Goal: Information Seeking & Learning: Check status

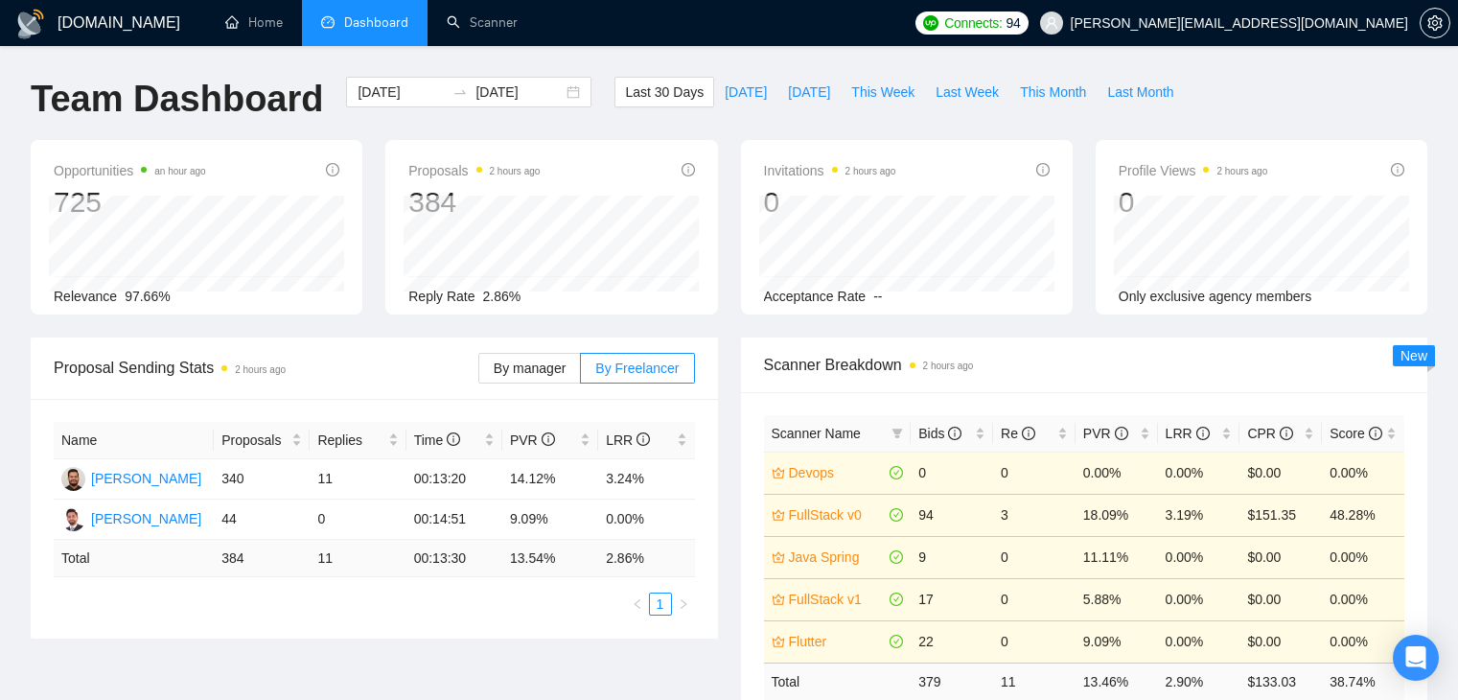
click at [1399, 653] on div "Open Intercom Messenger" at bounding box center [1415, 657] width 46 height 46
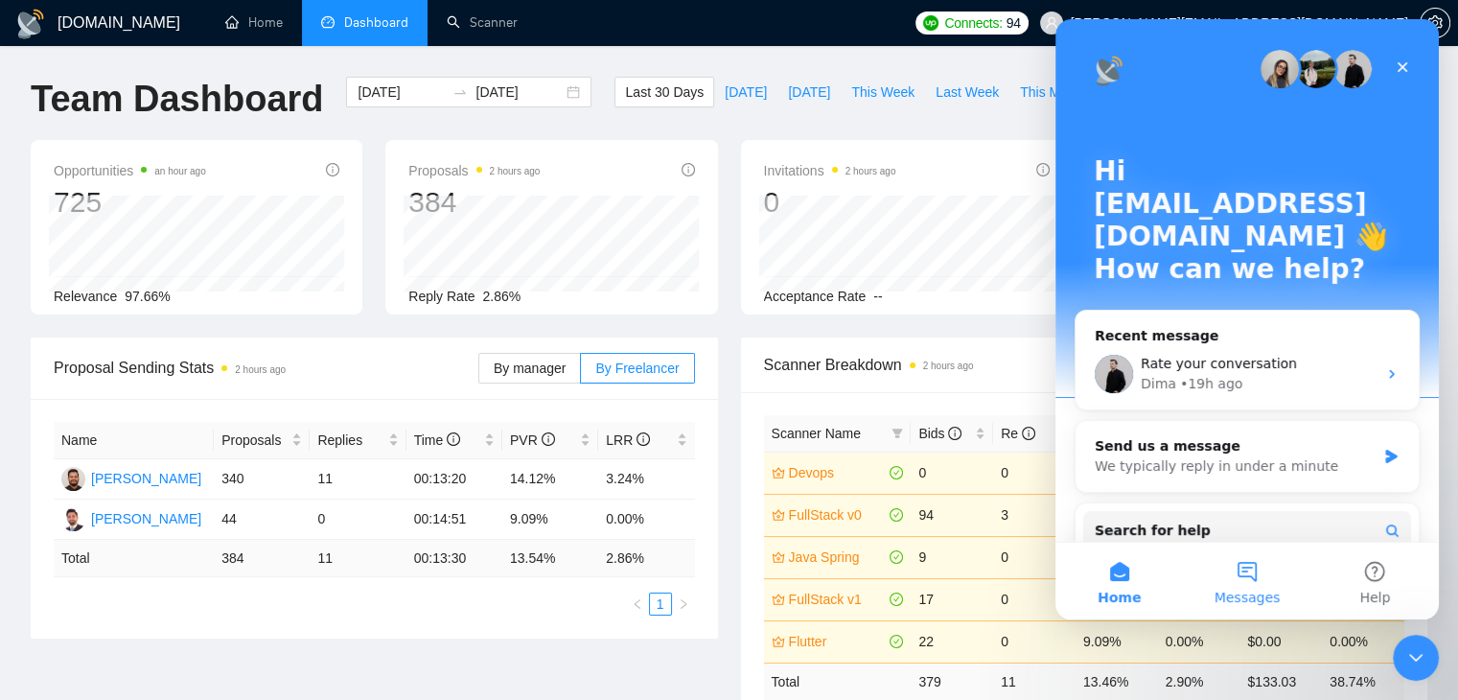
click at [1229, 562] on button "Messages" at bounding box center [1245, 580] width 127 height 77
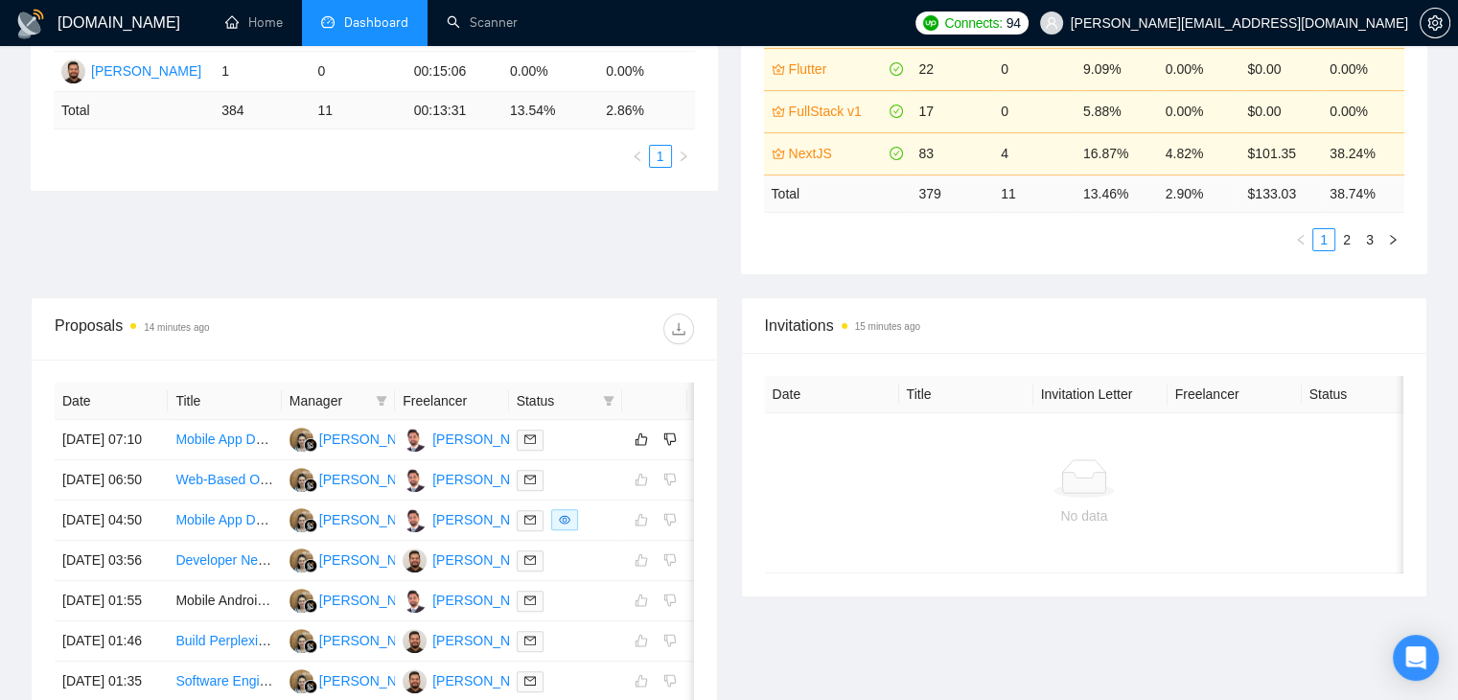
scroll to position [287, 0]
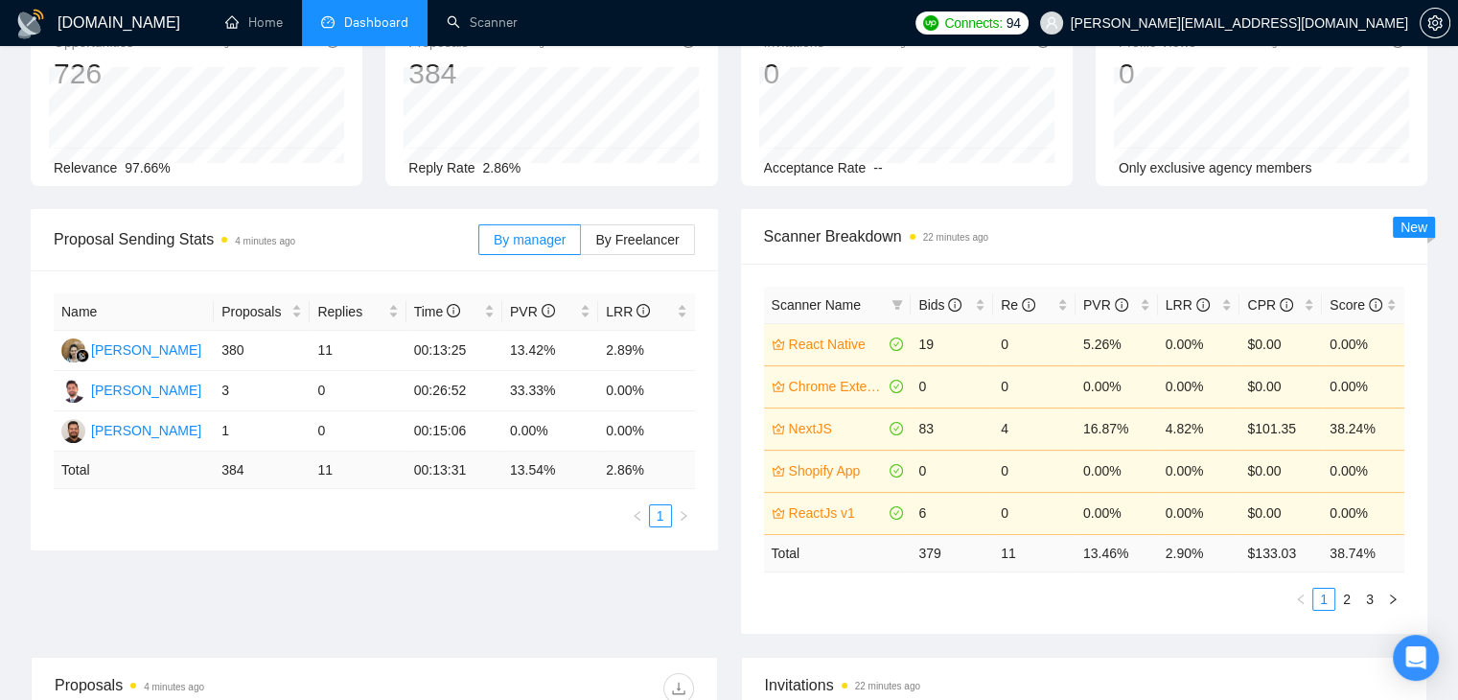
scroll to position [96, 0]
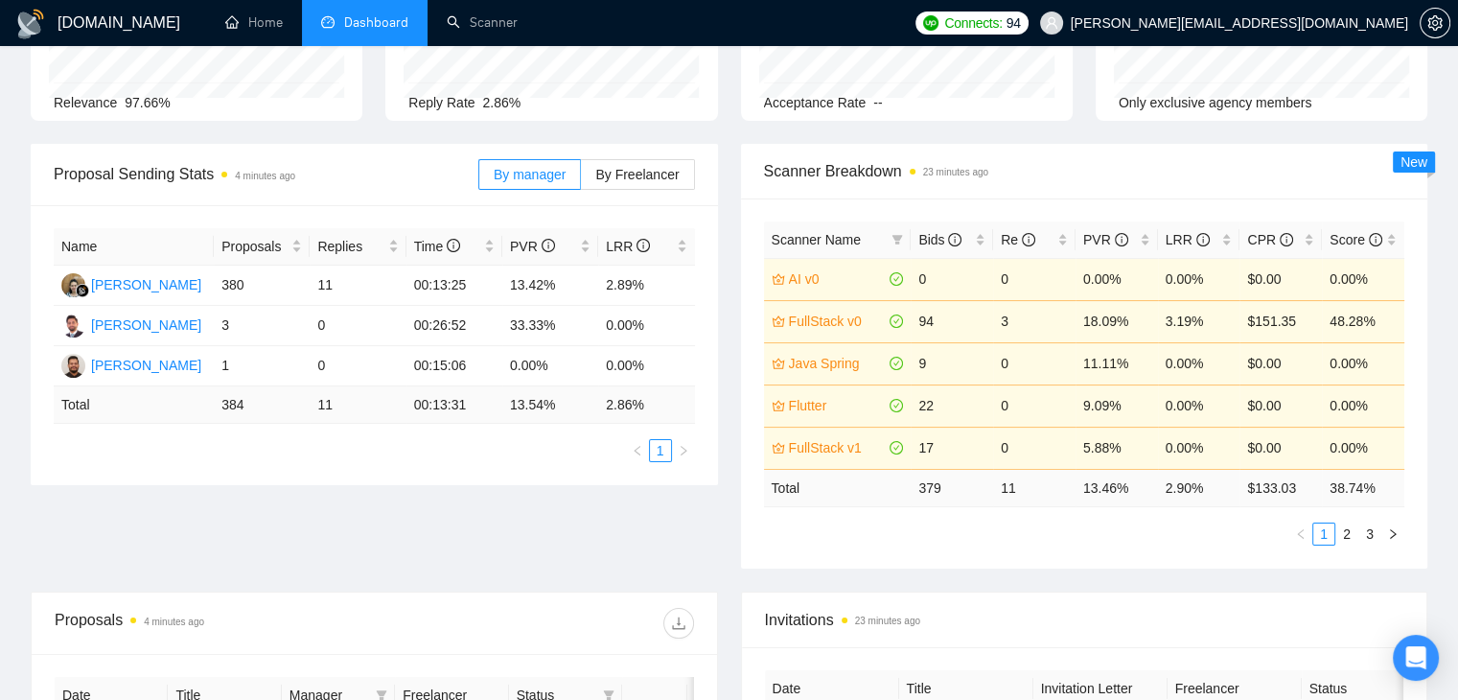
scroll to position [289, 0]
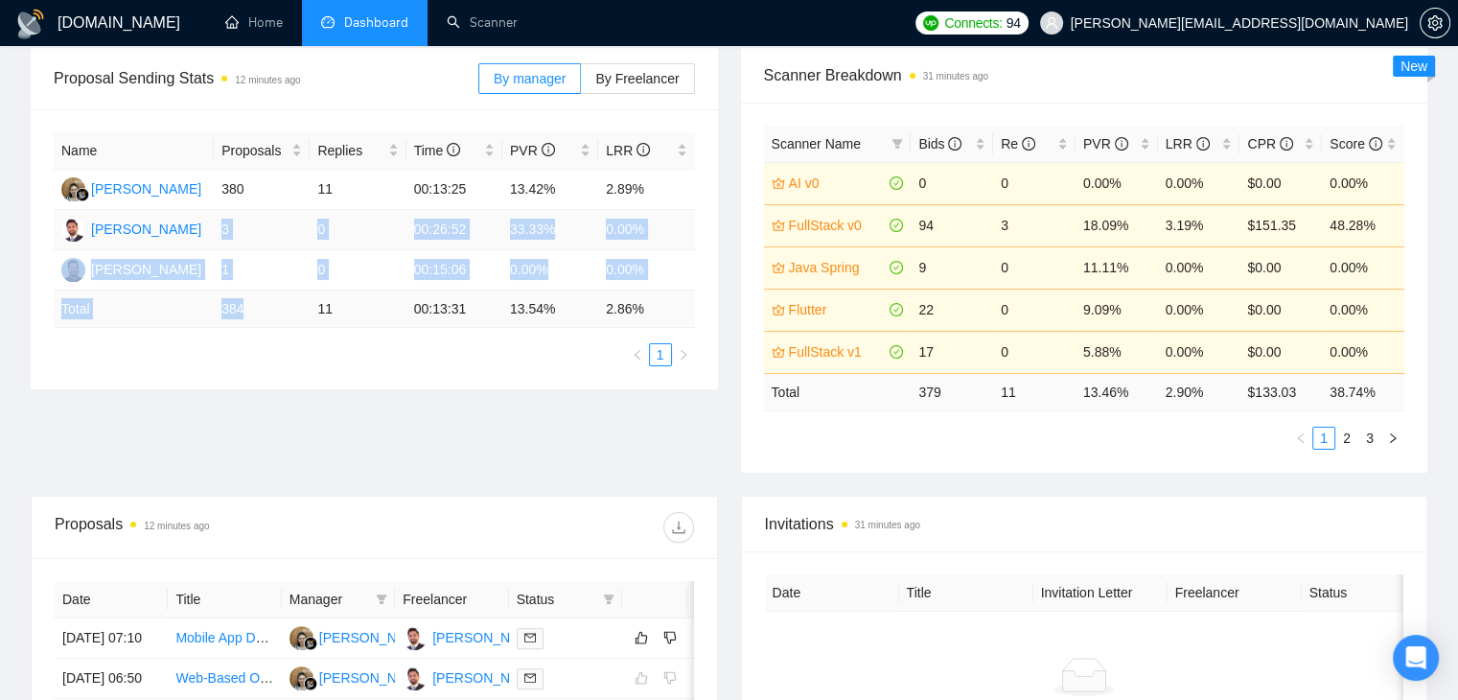
drag, startPoint x: 255, startPoint y: 311, endPoint x: 219, endPoint y: 219, distance: 98.6
click at [219, 219] on table "Name Proposals Replies Time PVR LRR Endang Susilowati 380 11 00:13:25 13.42% 2.…" at bounding box center [374, 229] width 641 height 195
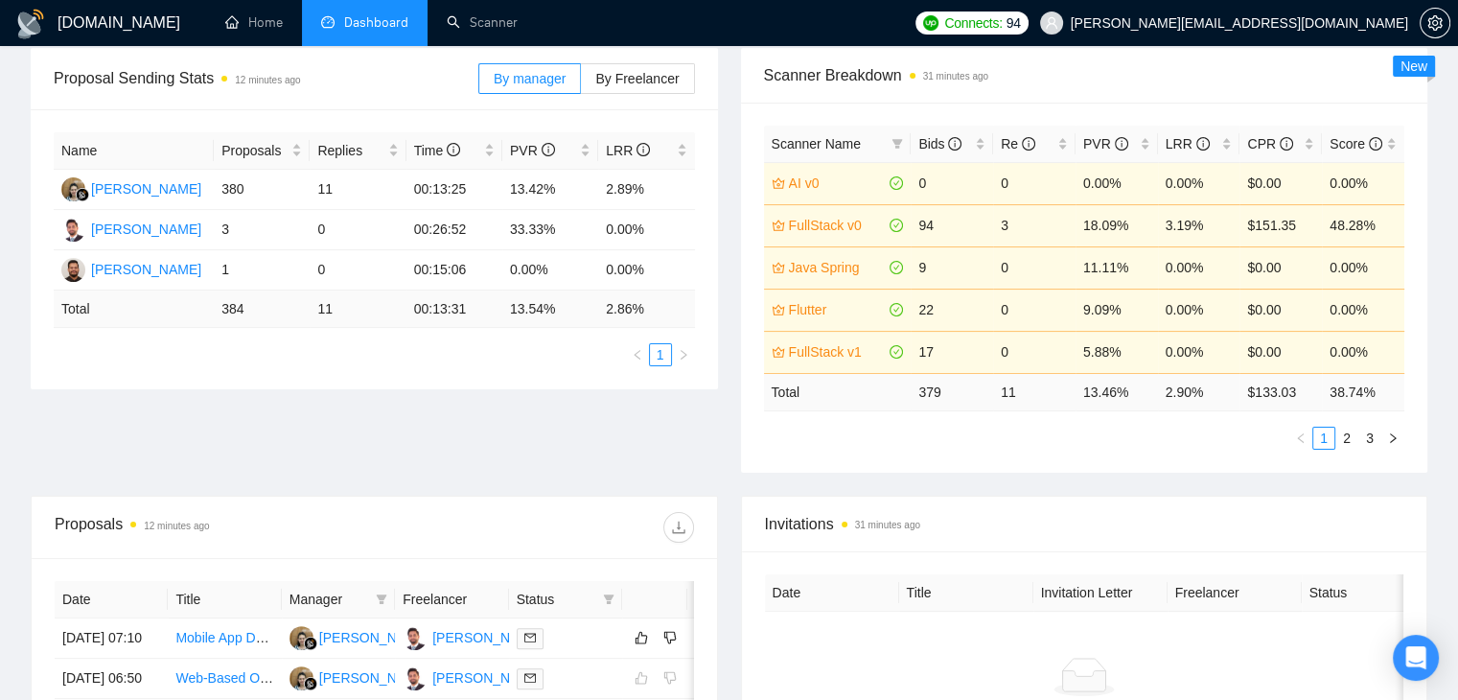
click at [178, 392] on div "Proposal Sending Stats 12 minutes ago By manager By Freelancer Name Proposals R…" at bounding box center [728, 272] width 1419 height 448
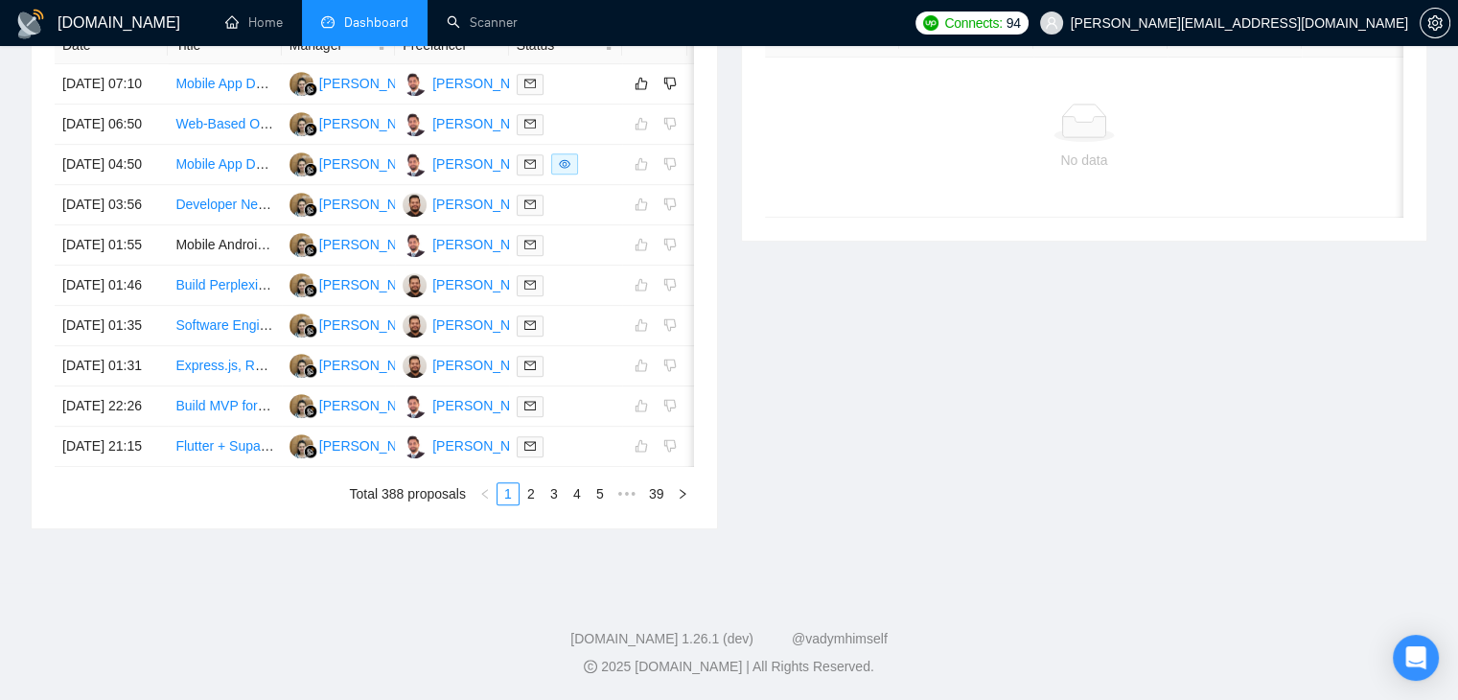
scroll to position [1036, 0]
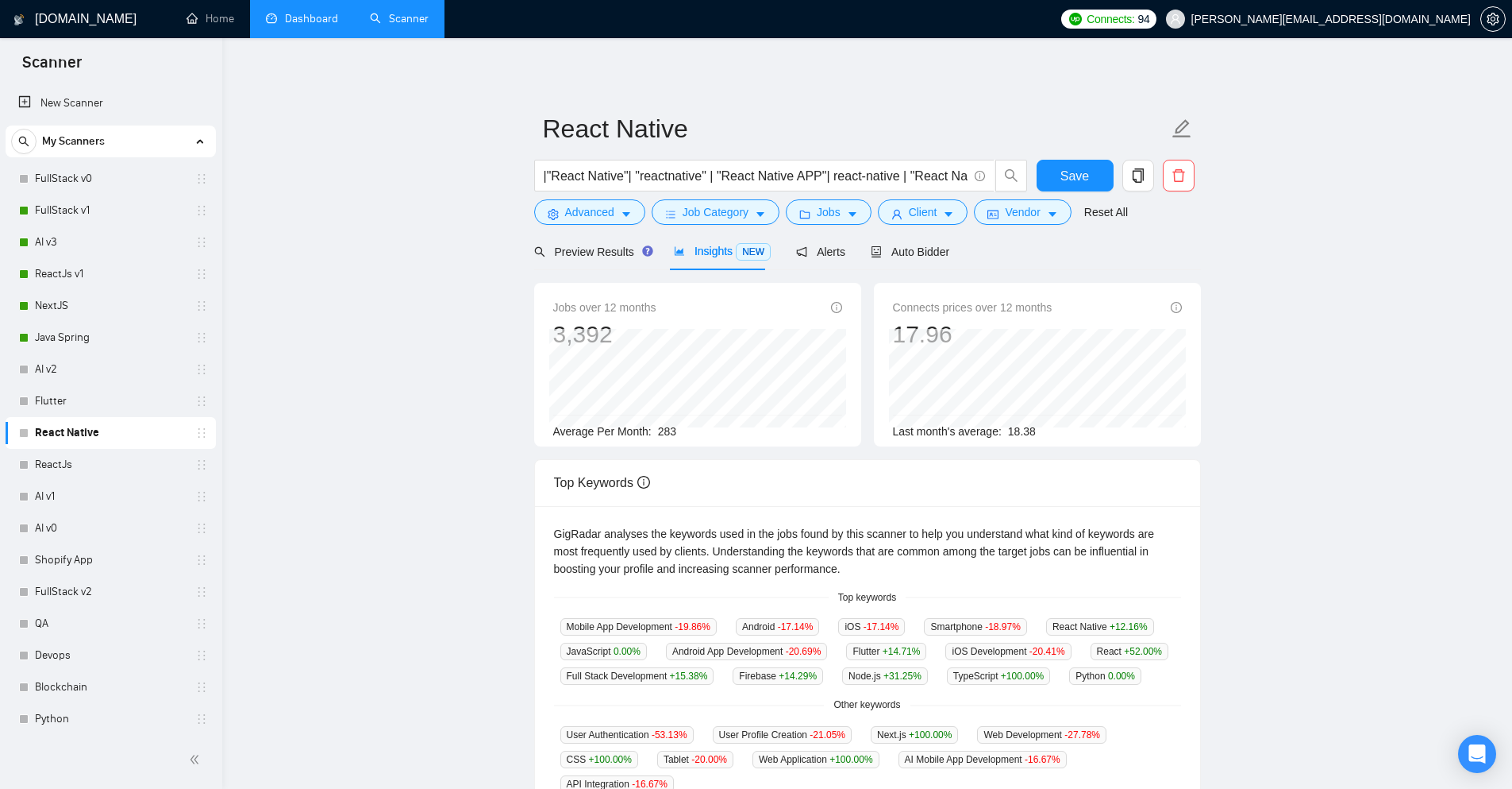
click at [285, 12] on link "Dashboard" at bounding box center [302, 18] width 72 height 13
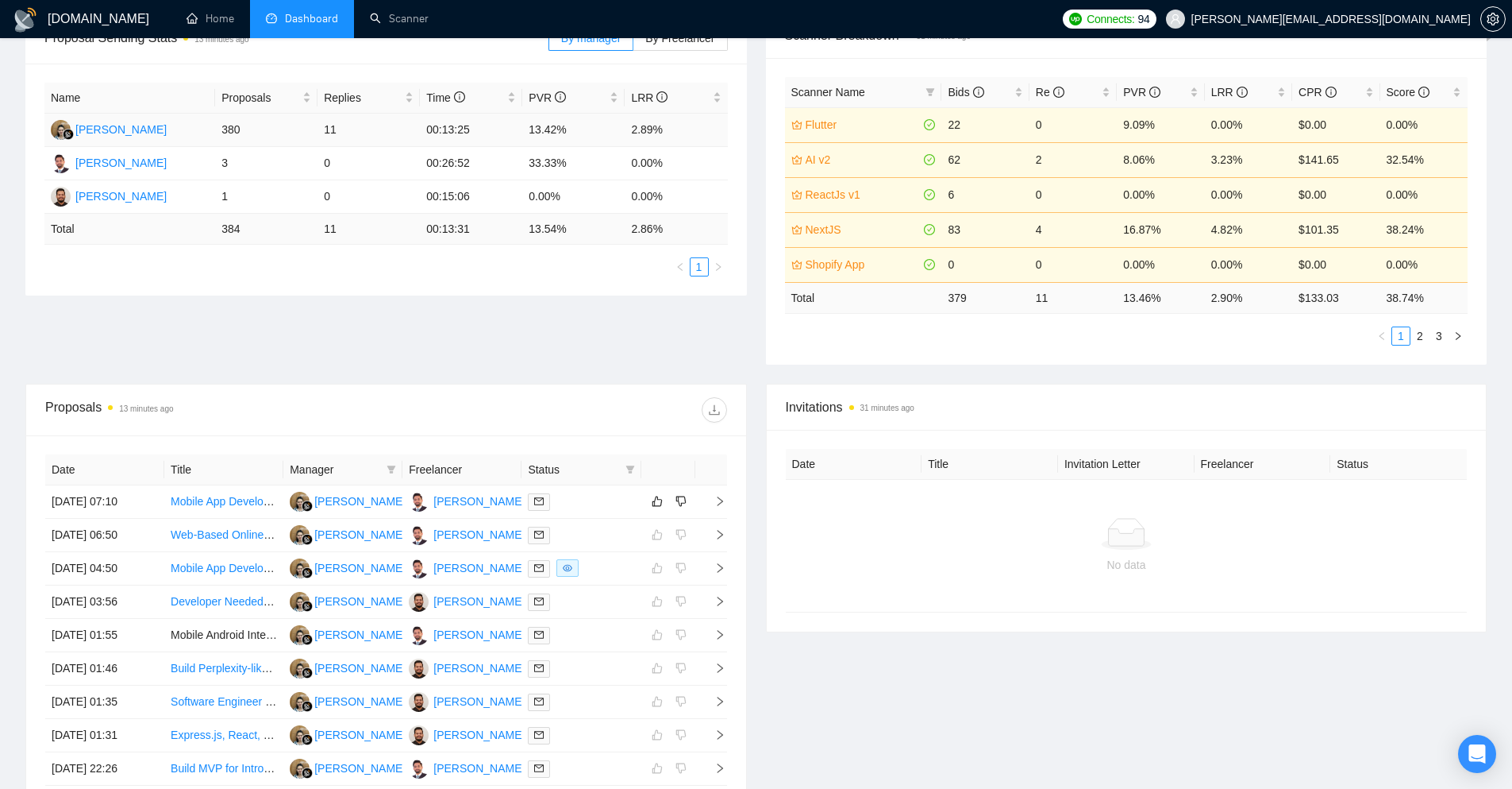
scroll to position [238, 0]
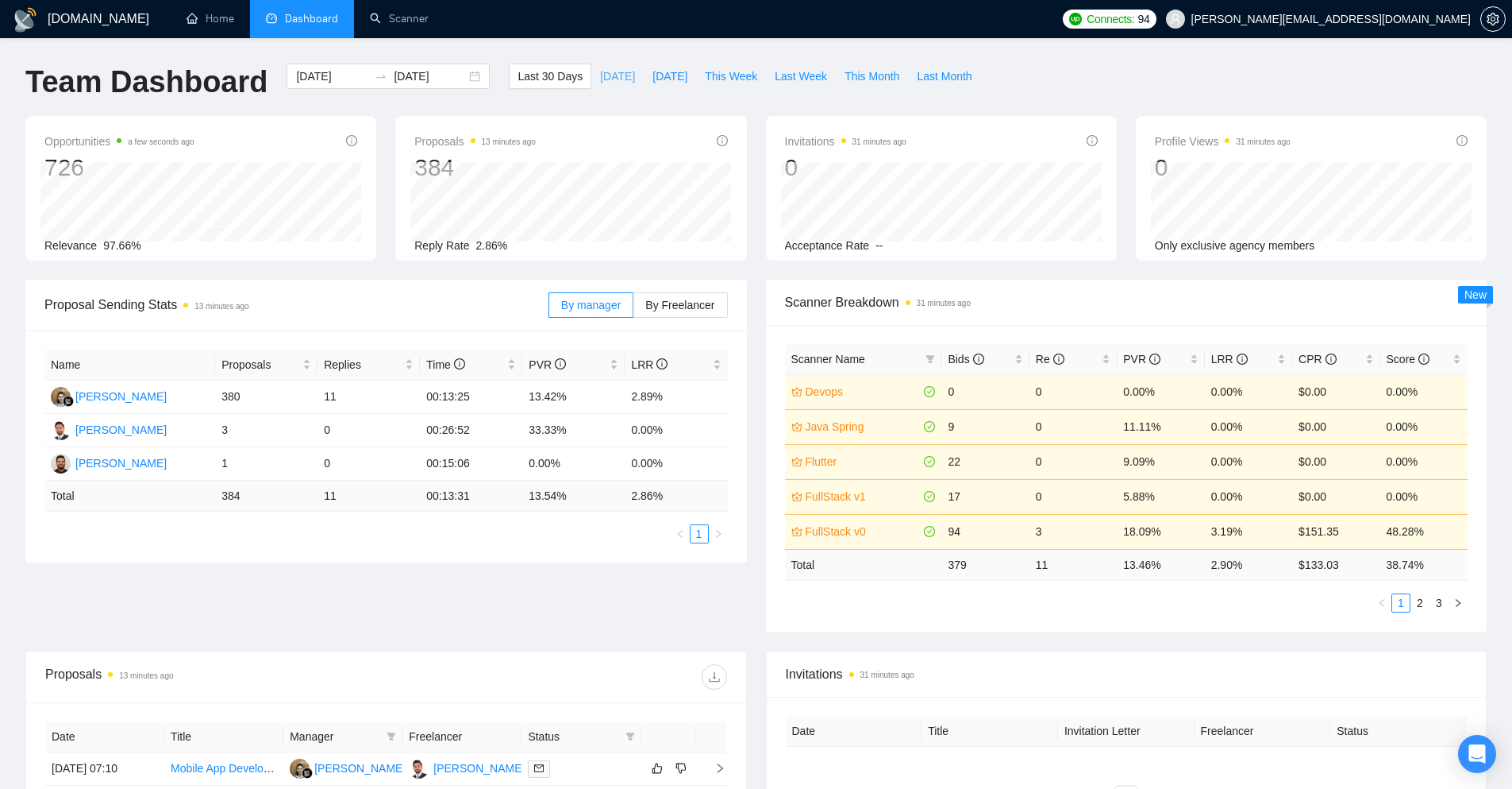
click at [600, 78] on span "[DATE]" at bounding box center [617, 75] width 35 height 17
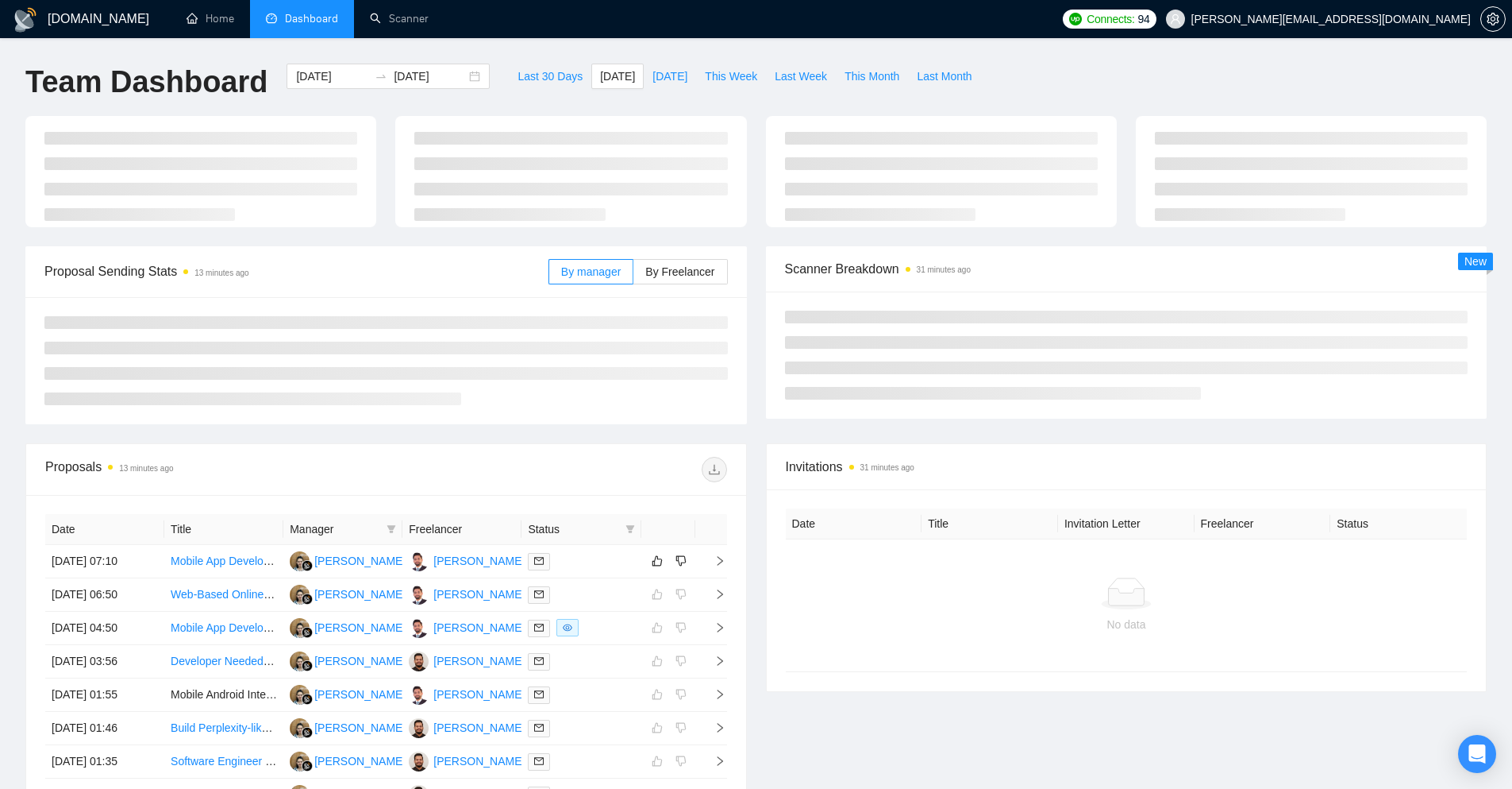
type input "[DATE]"
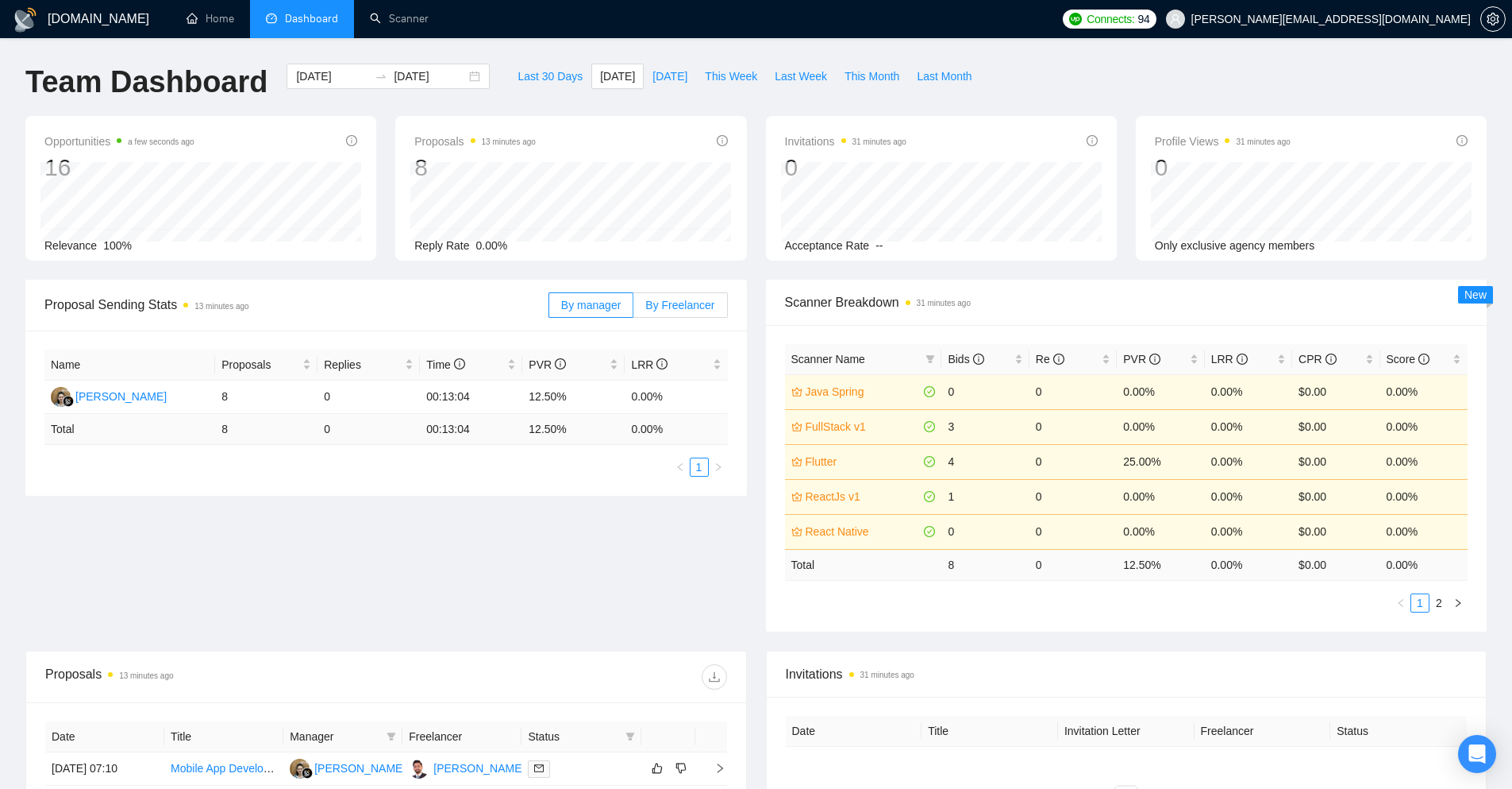
click at [670, 299] on span "By Freelancer" at bounding box center [679, 304] width 69 height 12
click at [634, 309] on input "By Freelancer" at bounding box center [634, 309] width 0 height 0
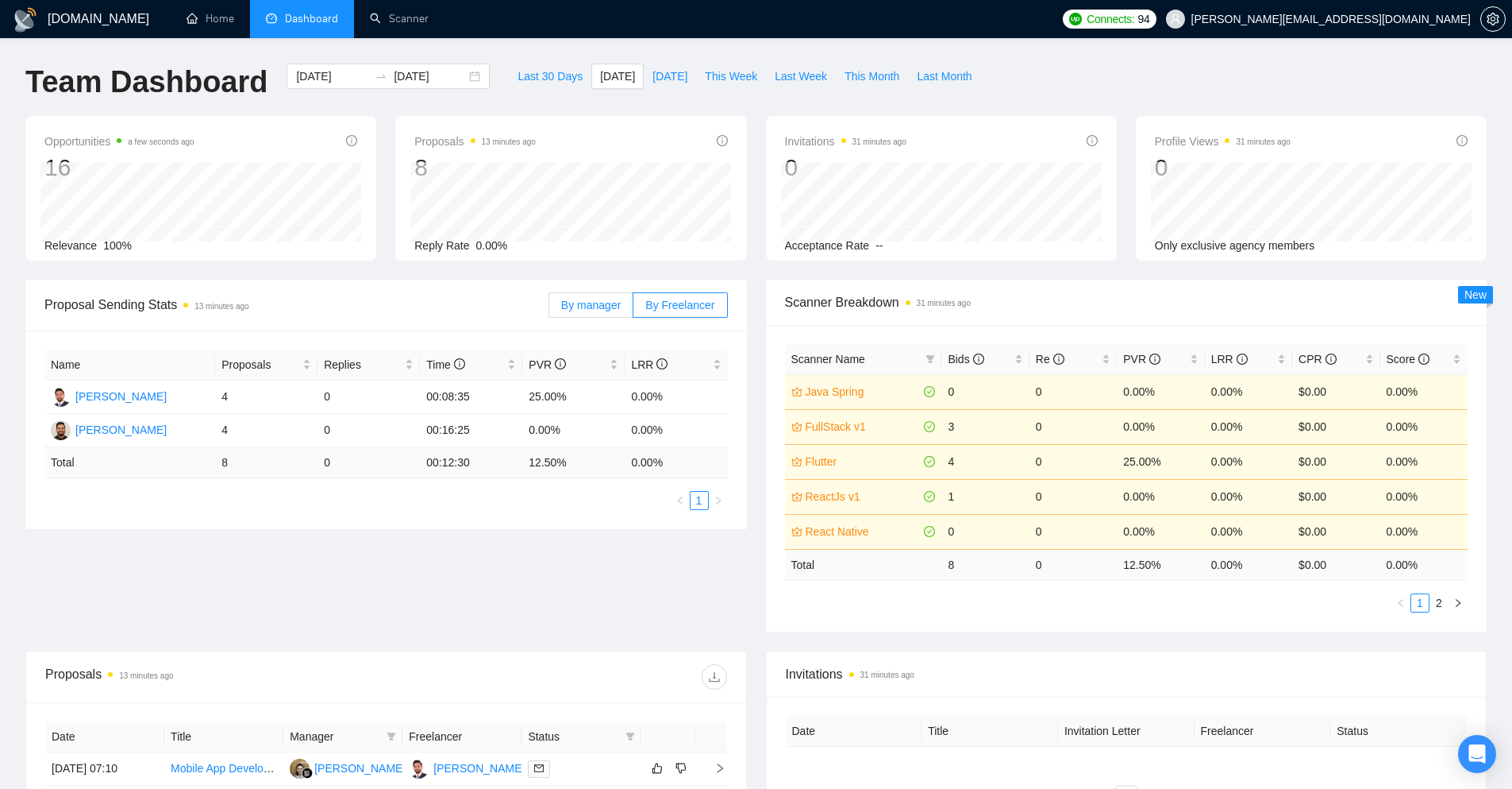
click at [611, 304] on span "By manager" at bounding box center [591, 304] width 60 height 12
click at [549, 309] on input "By manager" at bounding box center [549, 309] width 0 height 0
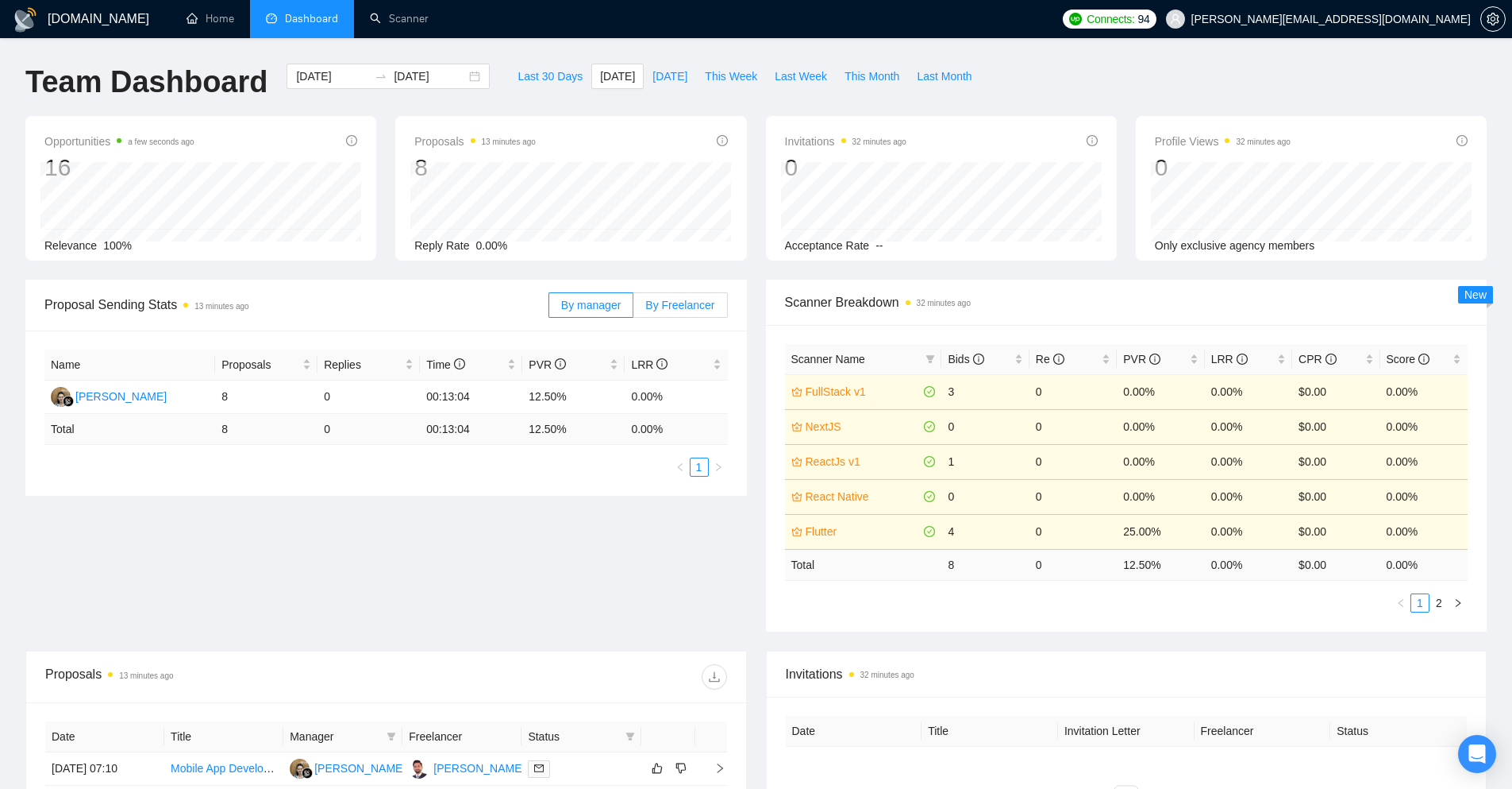
click at [671, 311] on span "By Freelancer" at bounding box center [679, 304] width 69 height 12
click at [634, 309] on input "By Freelancer" at bounding box center [634, 309] width 0 height 0
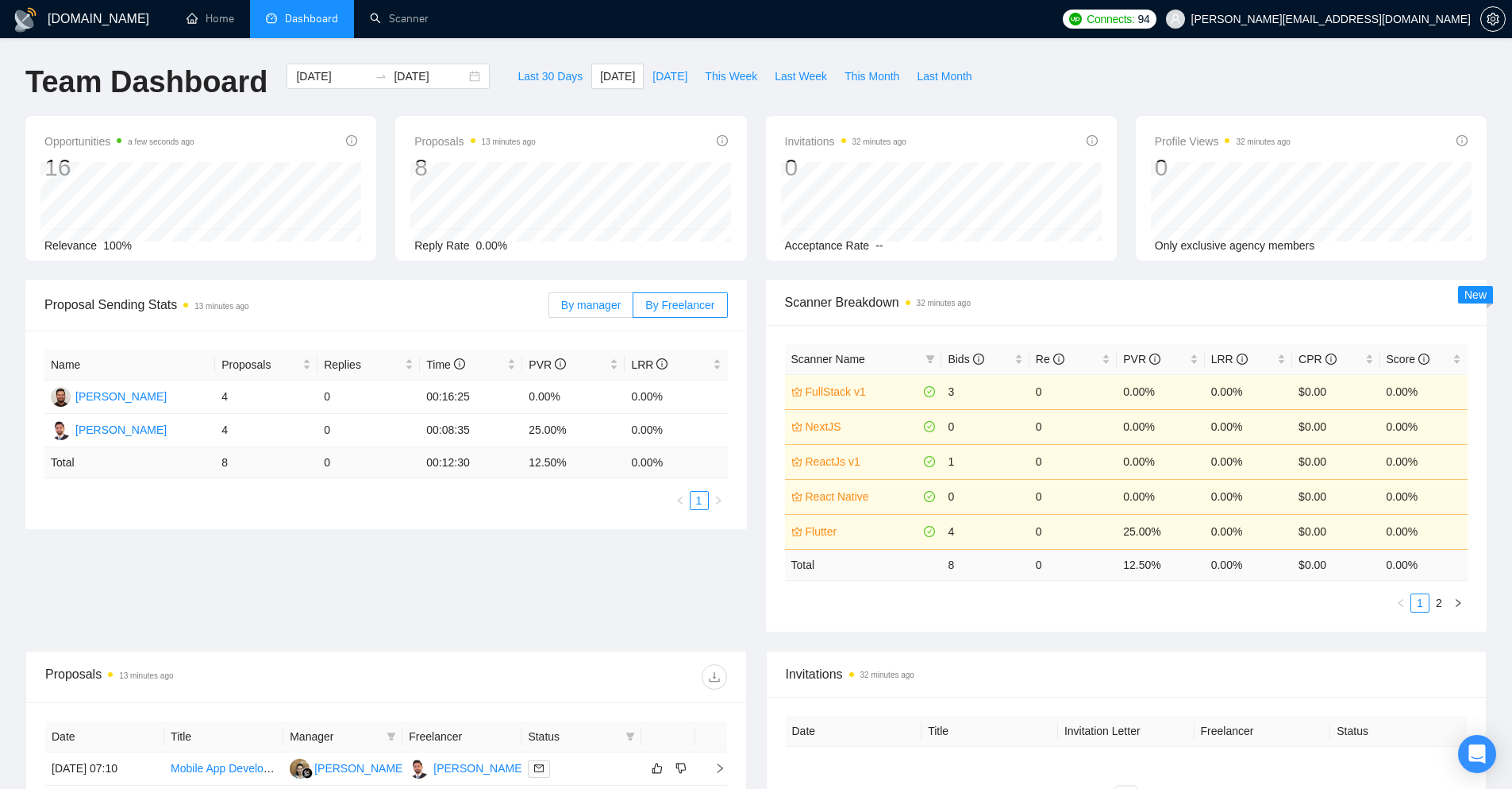
click at [582, 306] on span "By manager" at bounding box center [591, 304] width 60 height 12
click at [549, 309] on input "By manager" at bounding box center [549, 309] width 0 height 0
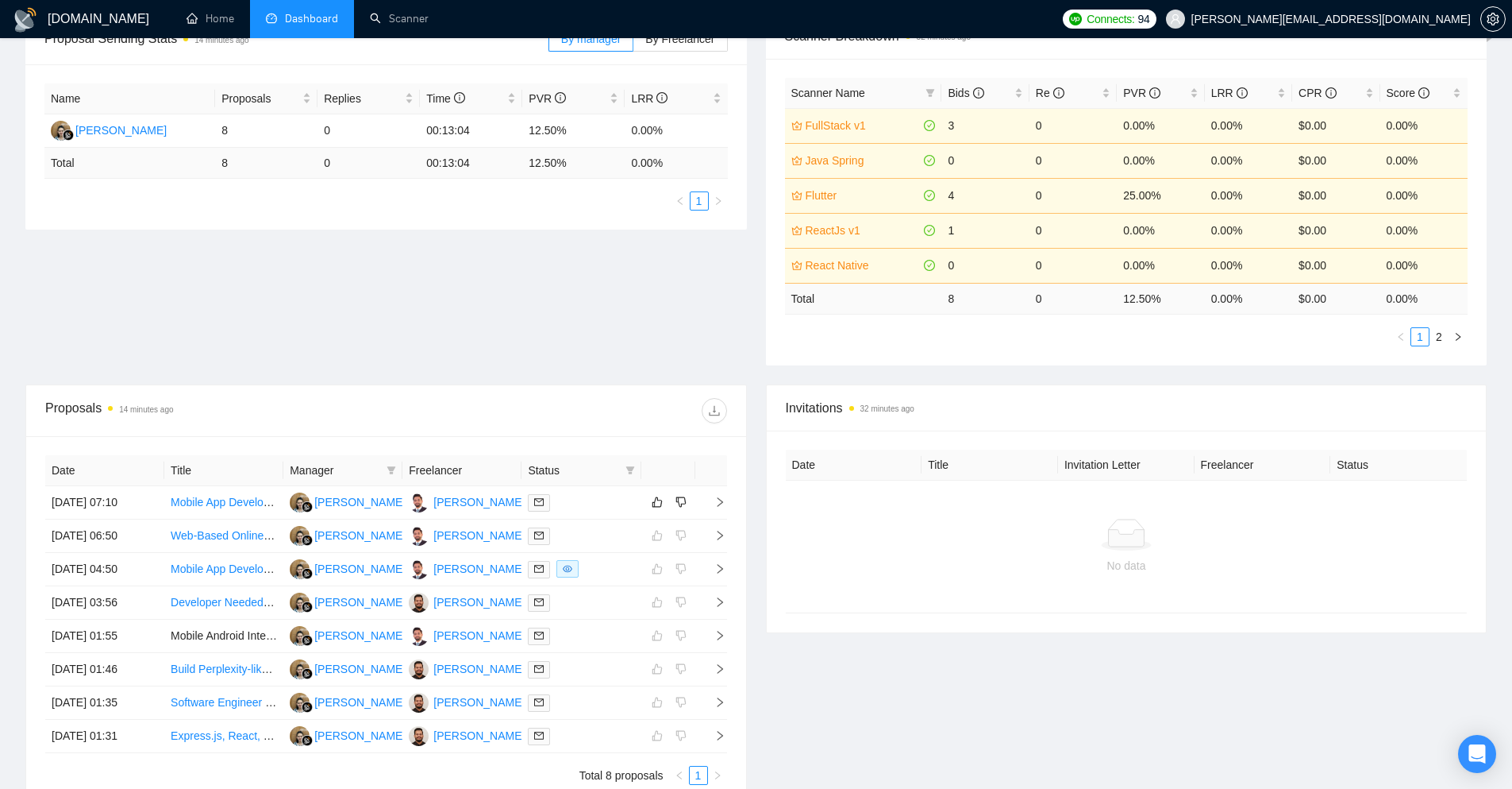
scroll to position [264, 0]
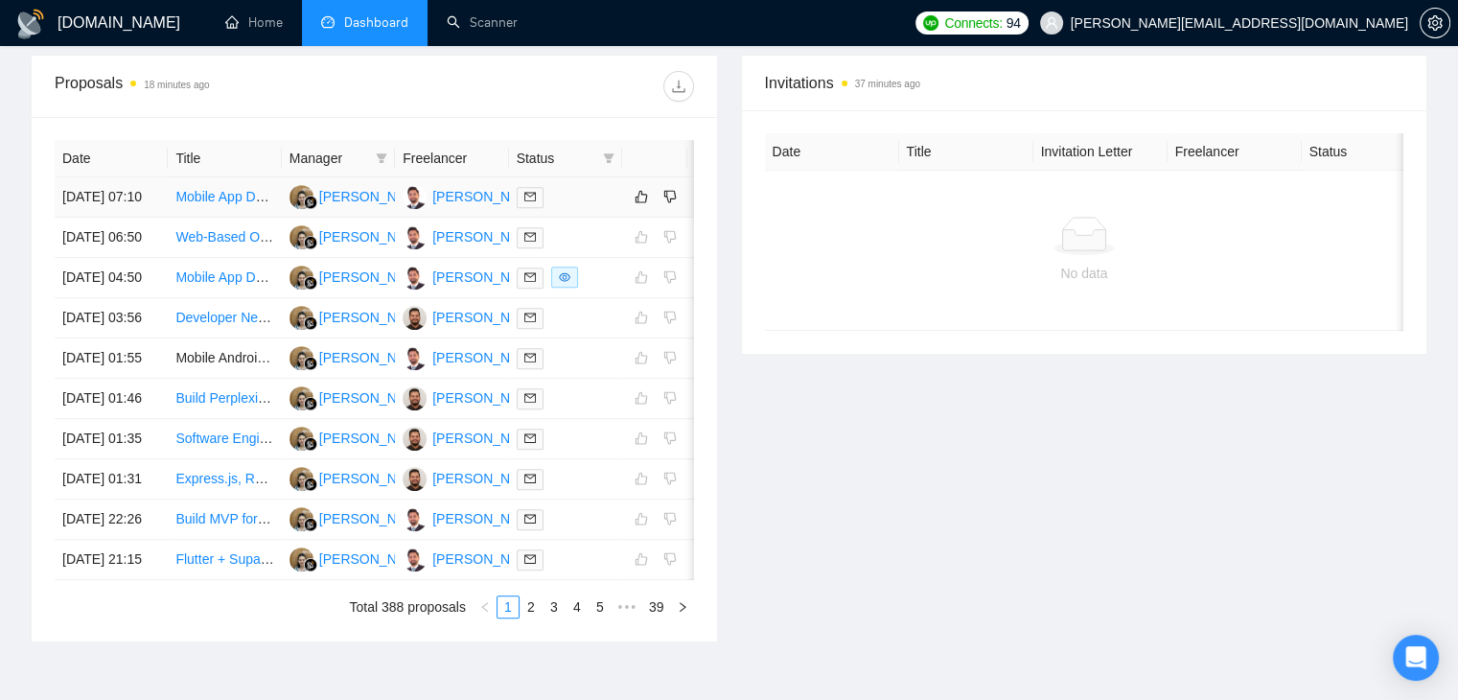
scroll to position [461, 0]
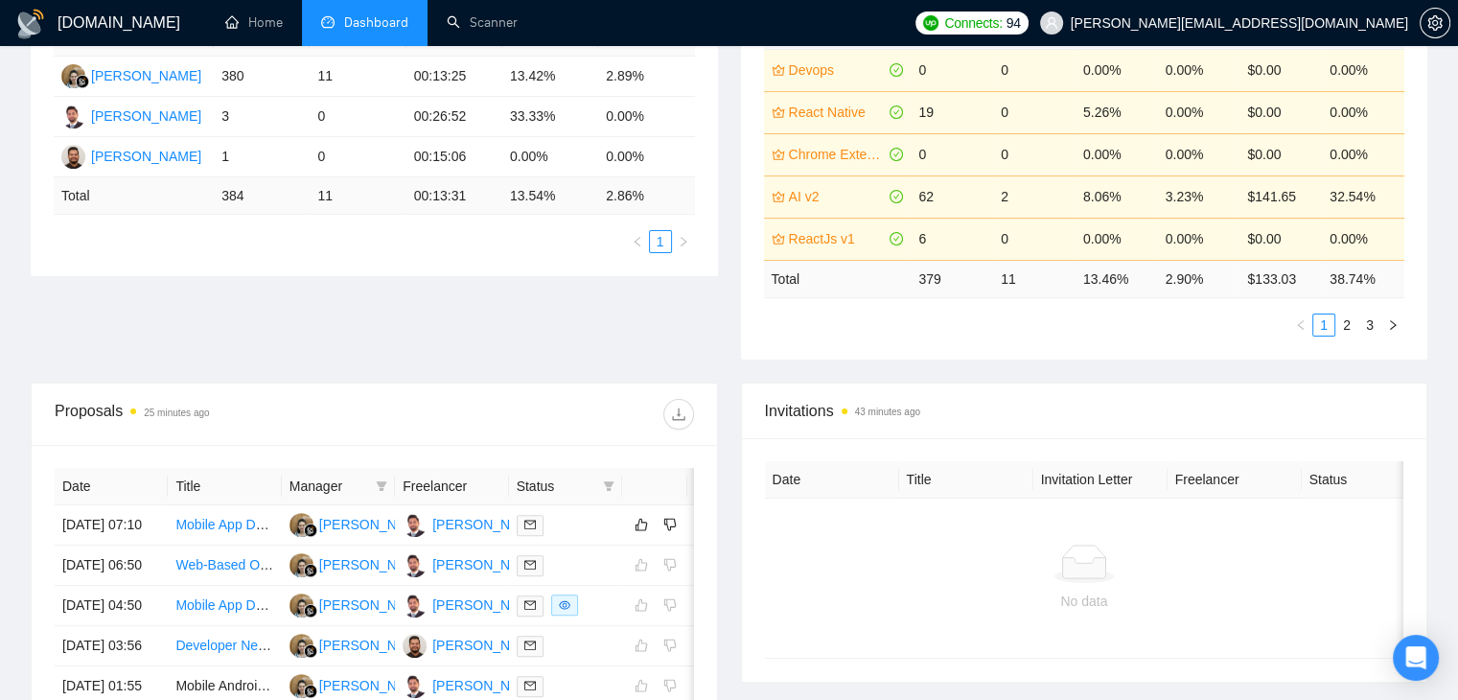
scroll to position [269, 0]
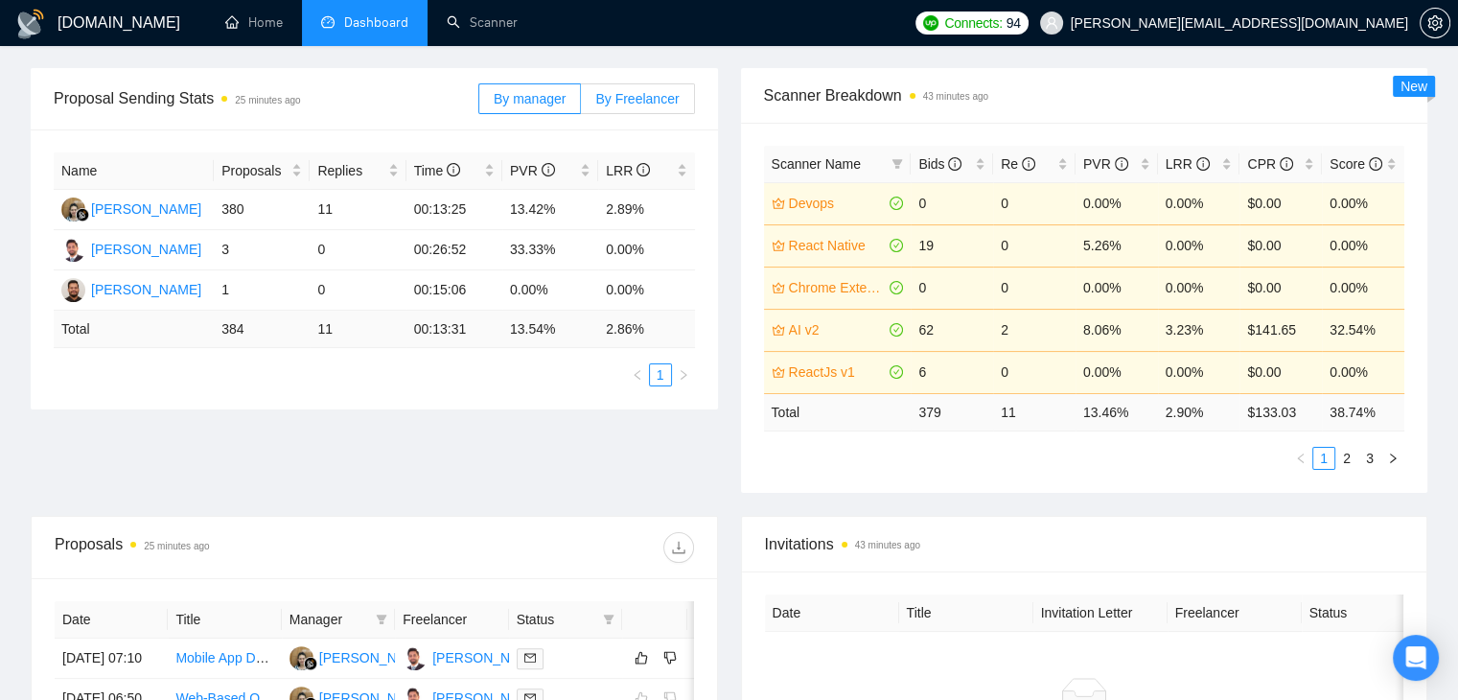
click at [612, 102] on span "By Freelancer" at bounding box center [636, 98] width 83 height 15
click at [581, 103] on input "By Freelancer" at bounding box center [581, 103] width 0 height 0
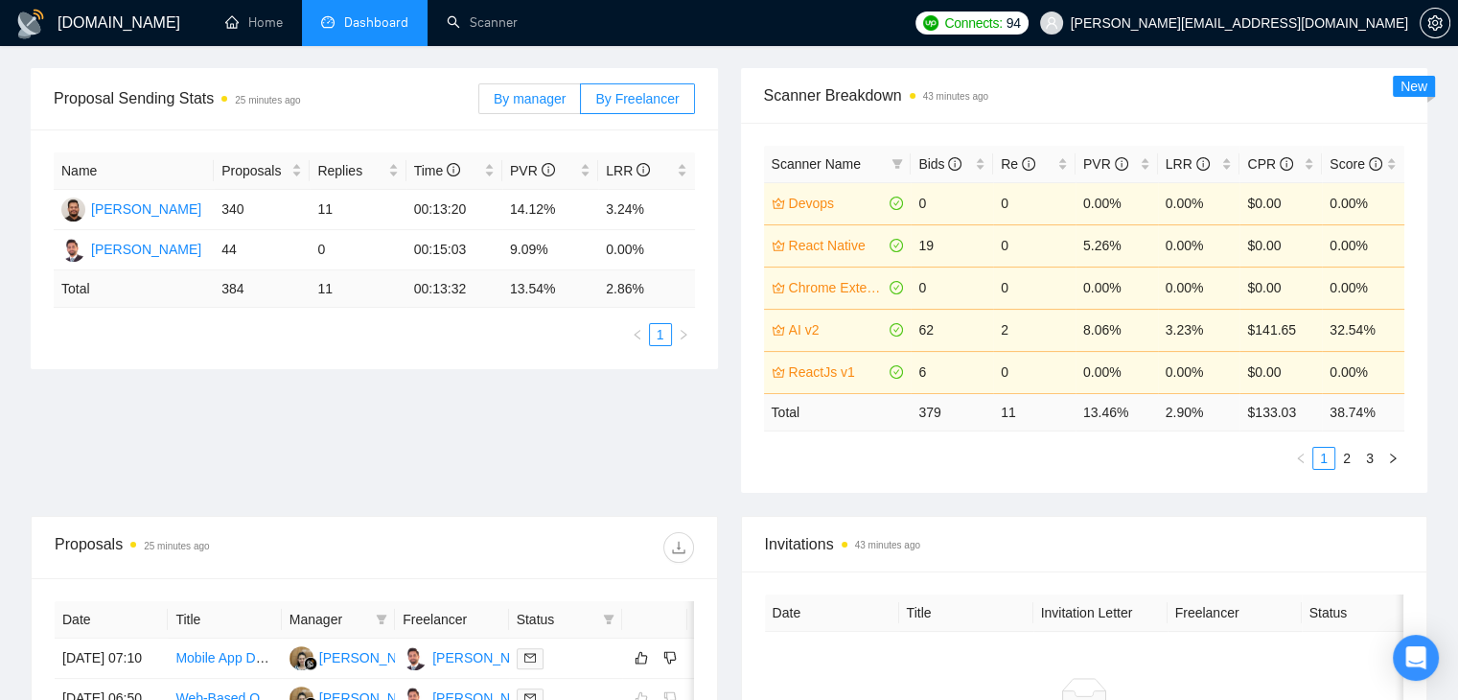
click at [555, 112] on label "By manager" at bounding box center [529, 98] width 103 height 31
click at [479, 103] on input "By manager" at bounding box center [479, 103] width 0 height 0
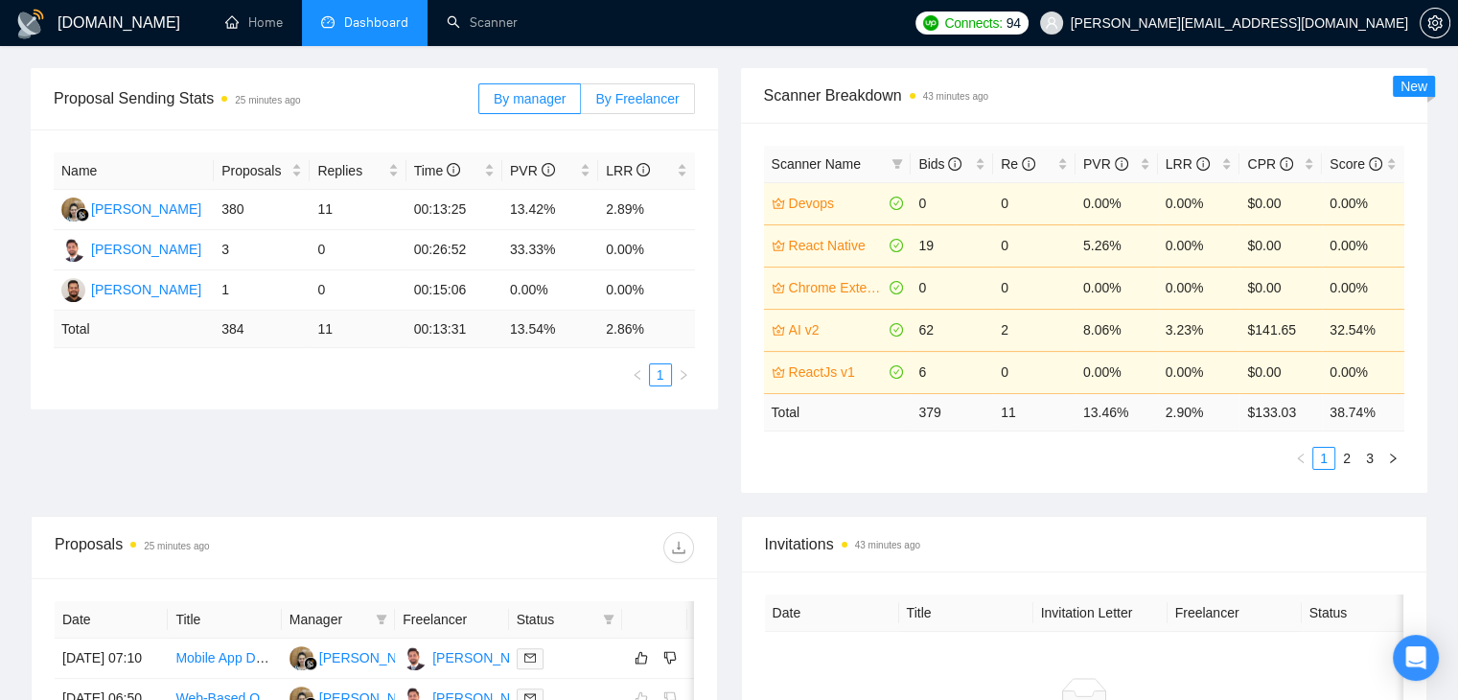
click at [605, 104] on span "By Freelancer" at bounding box center [636, 98] width 83 height 15
click at [581, 103] on input "By Freelancer" at bounding box center [581, 103] width 0 height 0
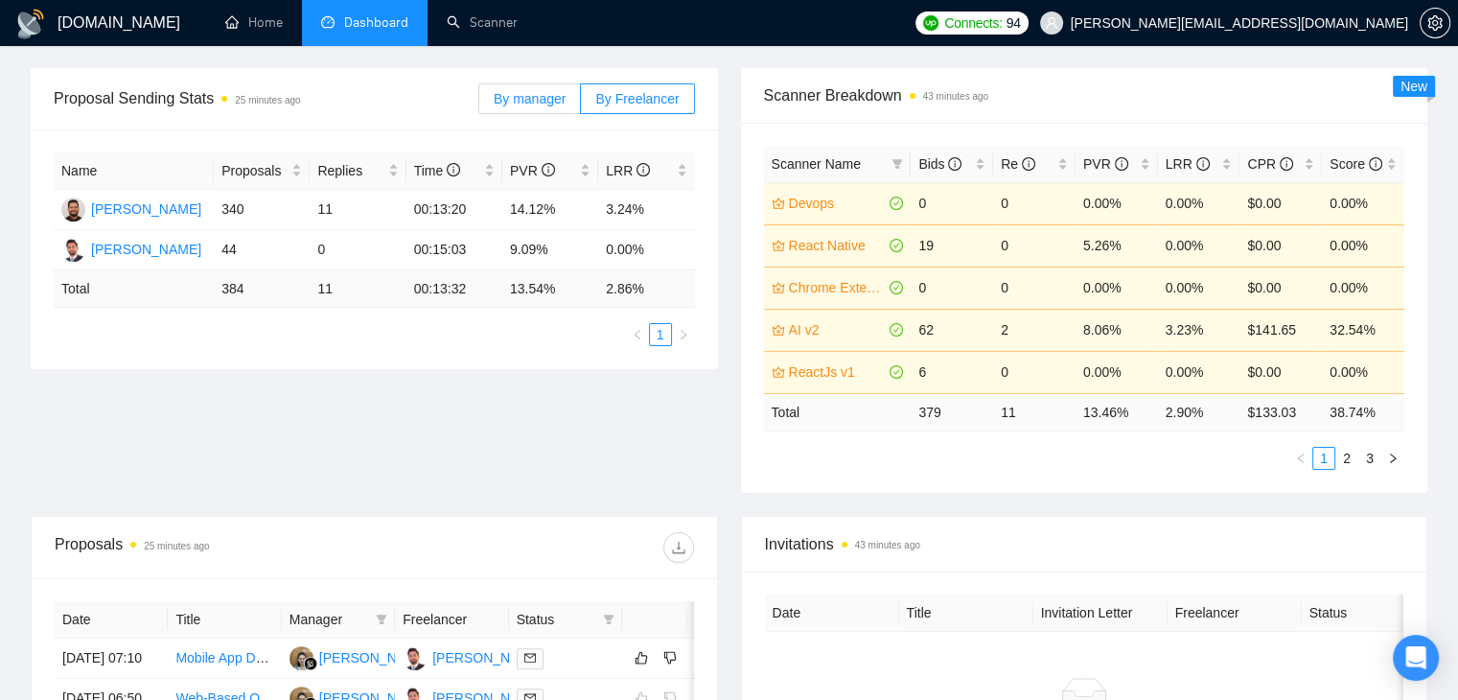
click at [557, 104] on span "By manager" at bounding box center [530, 98] width 72 height 15
click at [479, 103] on input "By manager" at bounding box center [479, 103] width 0 height 0
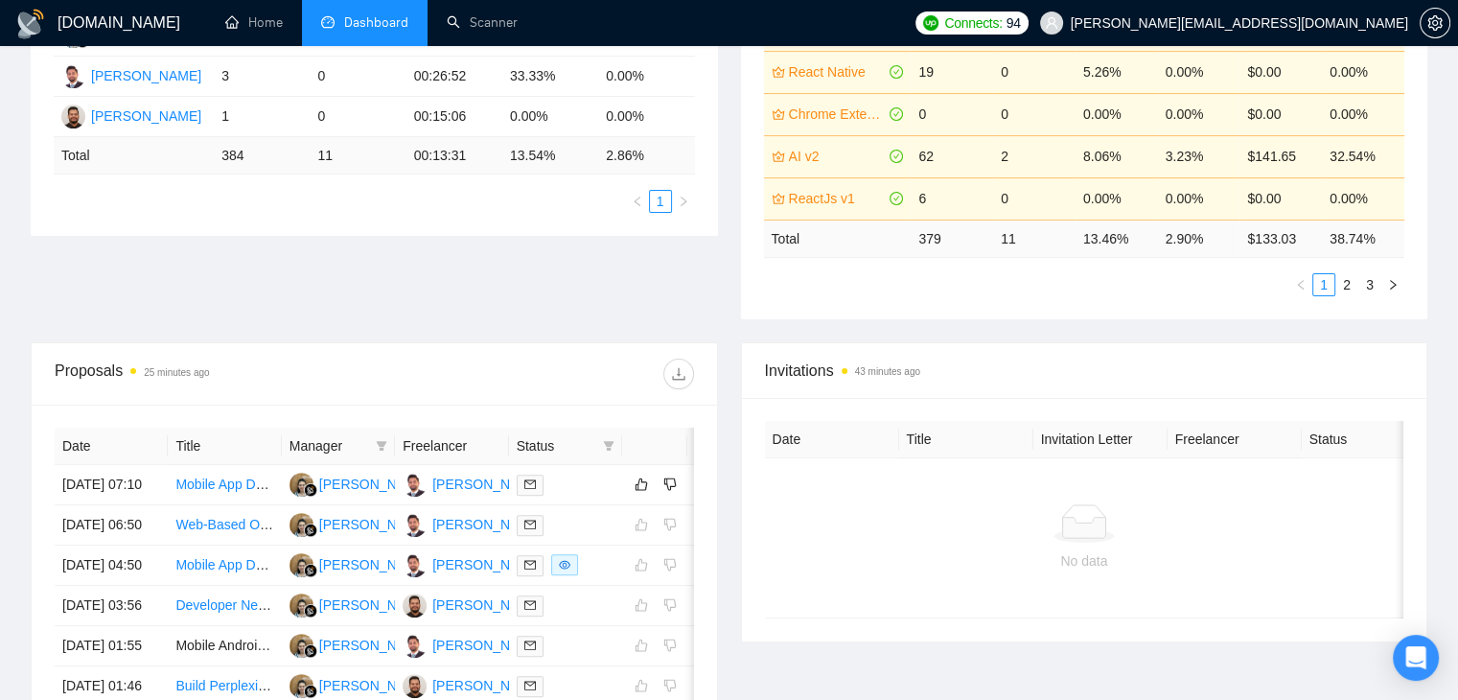
scroll to position [461, 0]
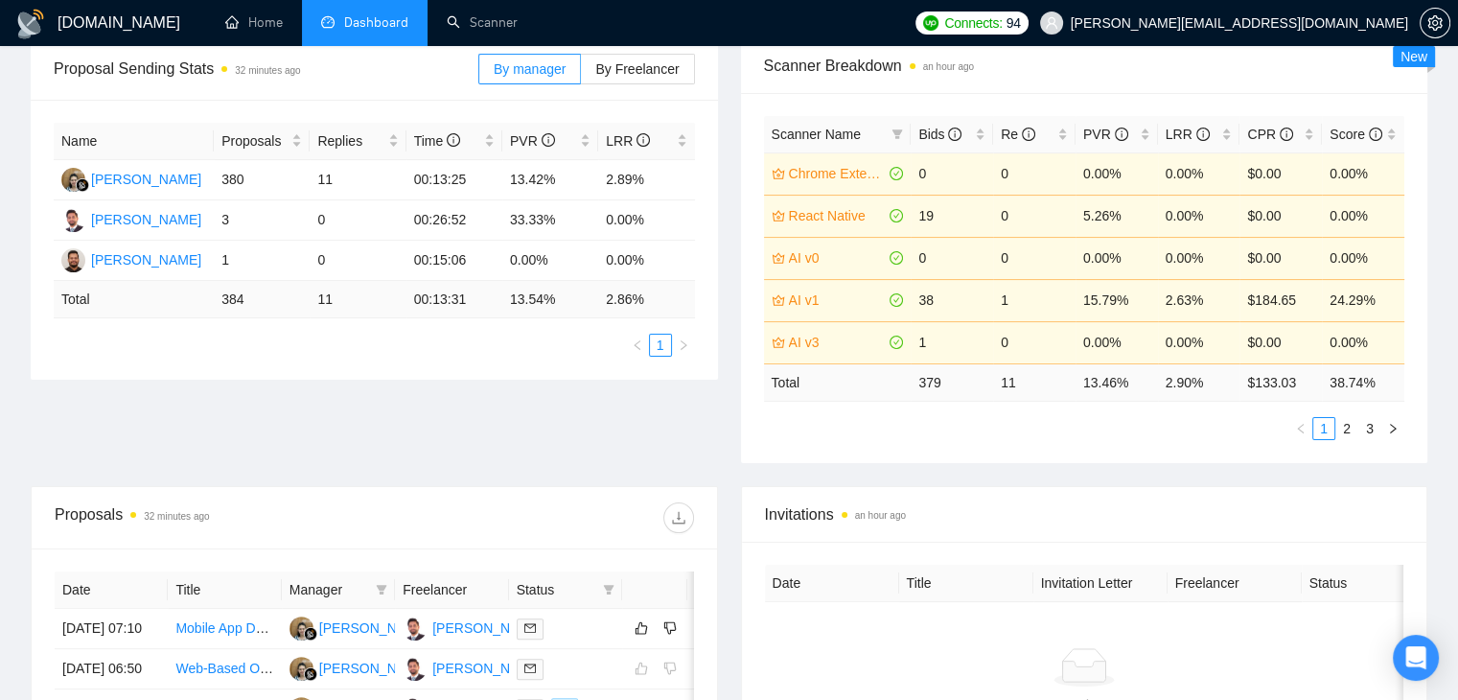
scroll to position [269, 0]
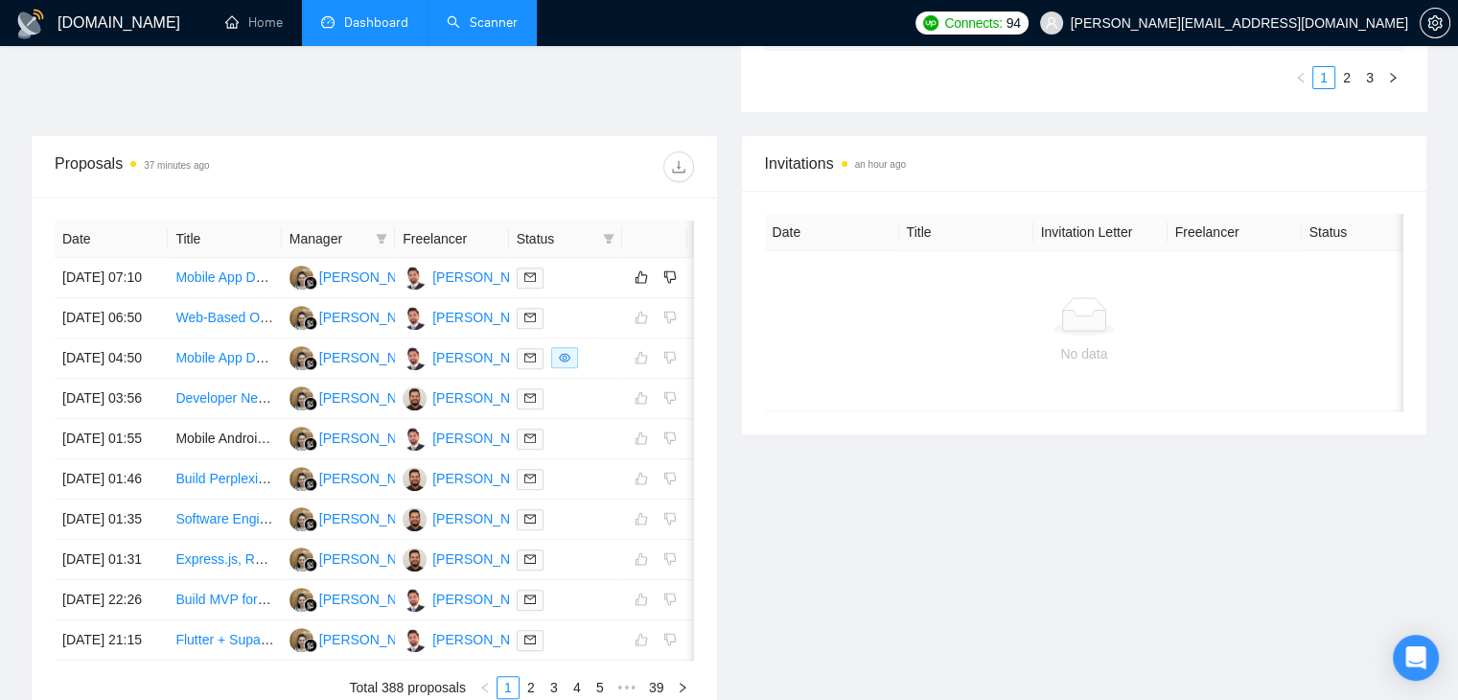
scroll to position [653, 0]
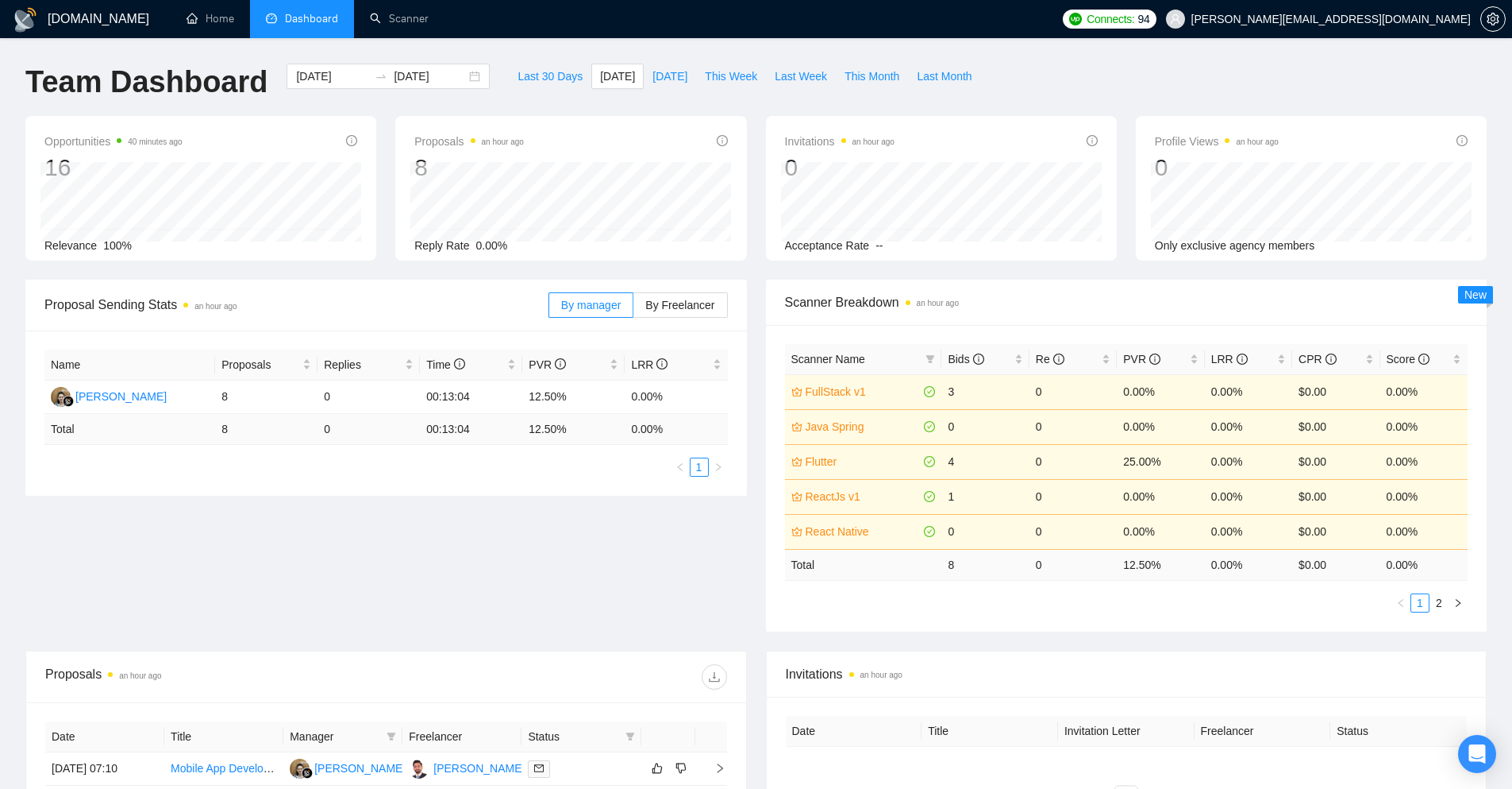
scroll to position [264, 0]
